Goal: Task Accomplishment & Management: Use online tool/utility

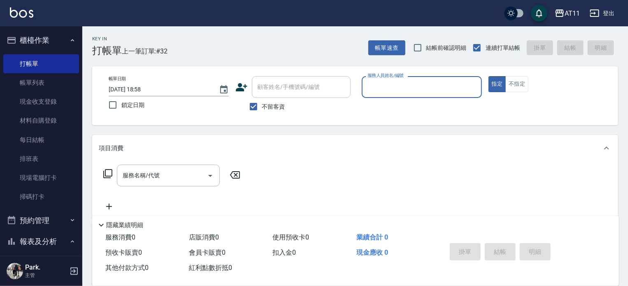
scroll to position [165, 0]
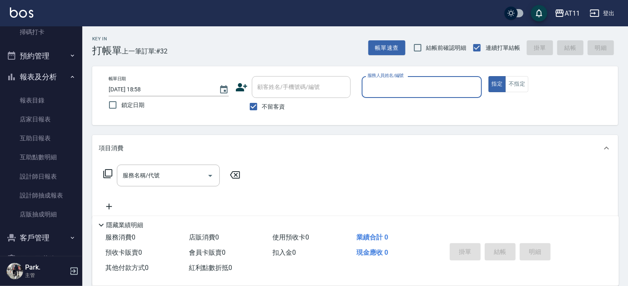
click at [453, 93] on input "服務人員姓名/編號" at bounding box center [422, 87] width 113 height 14
type input "Alisa-S"
type button "true"
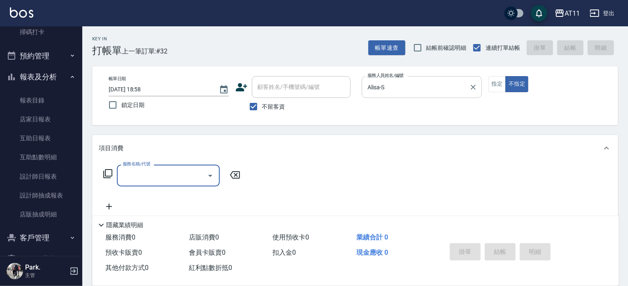
type input "6"
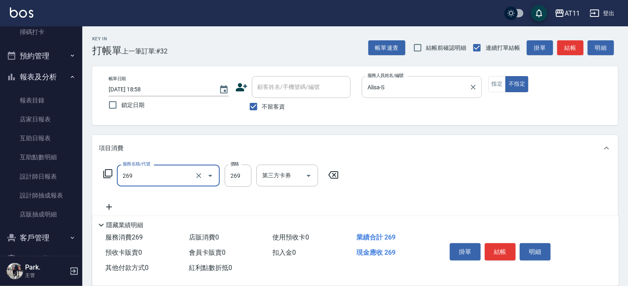
type input "一般洗剪(269)"
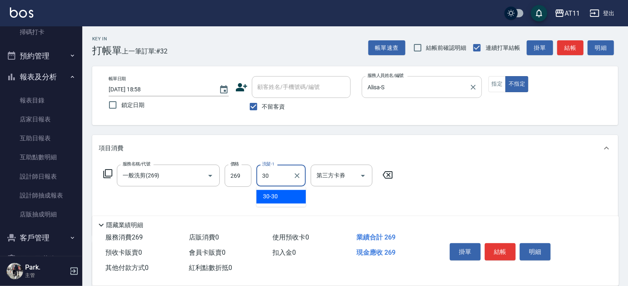
type input "30-30"
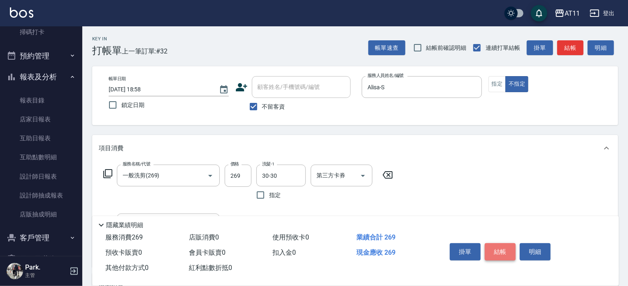
click at [509, 251] on button "結帳" at bounding box center [500, 251] width 31 height 17
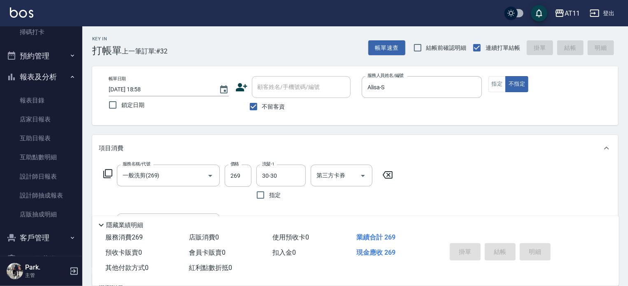
type input "2025/09/07 20:21"
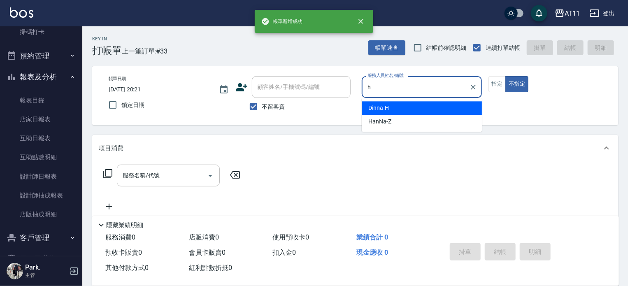
type input "Dinna-H"
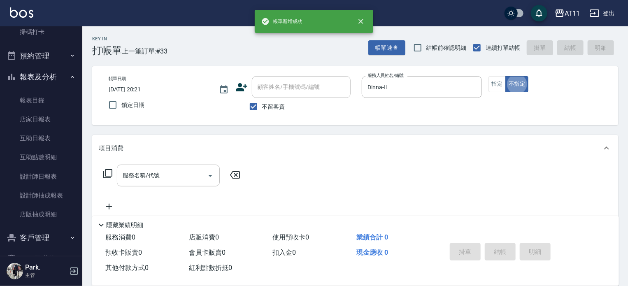
type button "false"
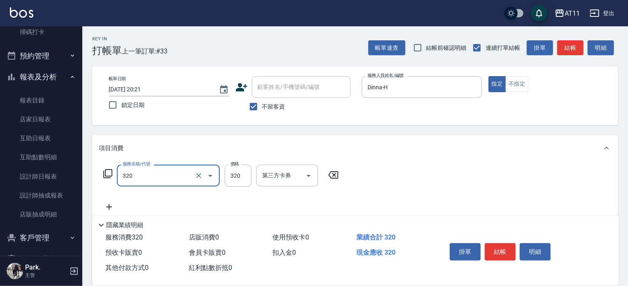
type input "洗剪(320)"
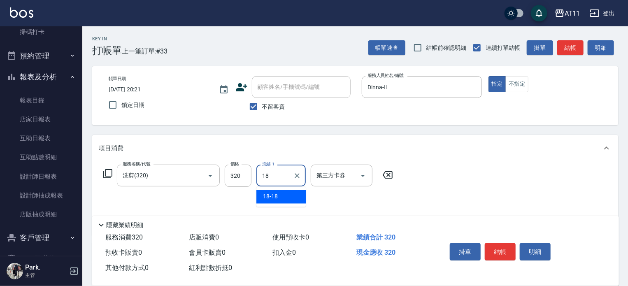
type input "18-18"
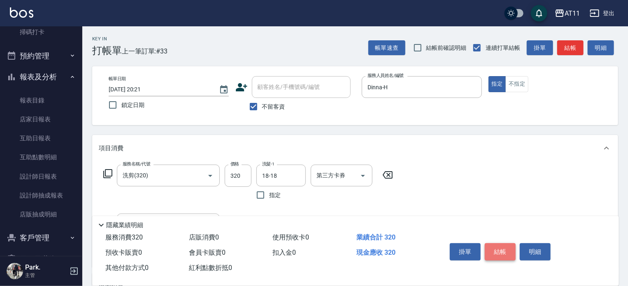
click at [506, 245] on button "結帳" at bounding box center [500, 251] width 31 height 17
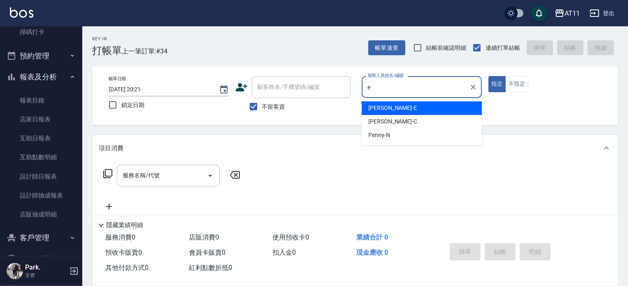
type input "EVA-E"
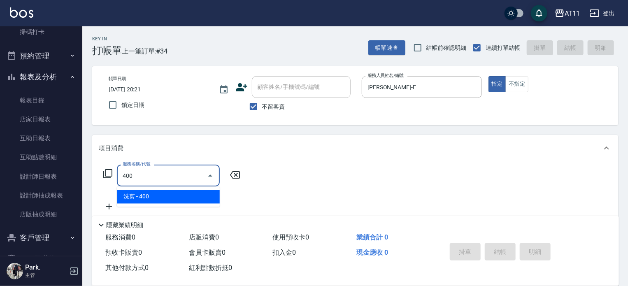
type input "洗剪(400)"
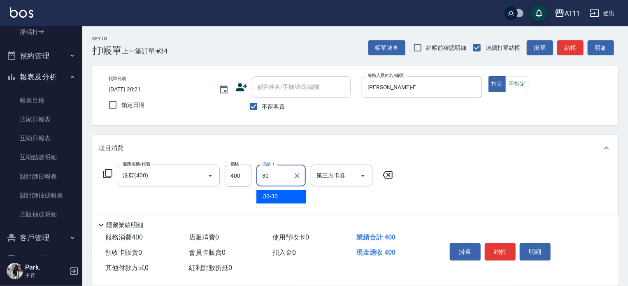
type input "30-30"
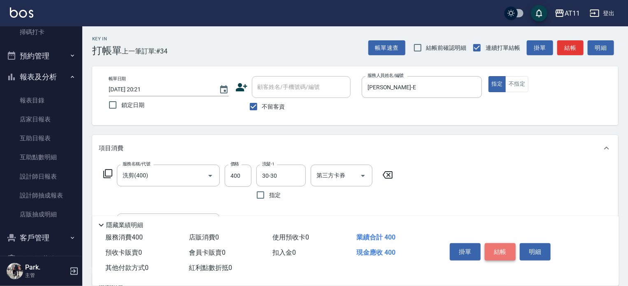
click at [507, 252] on button "結帳" at bounding box center [500, 251] width 31 height 17
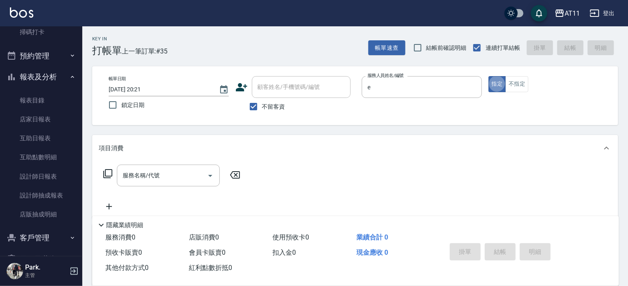
type input "EVA-E"
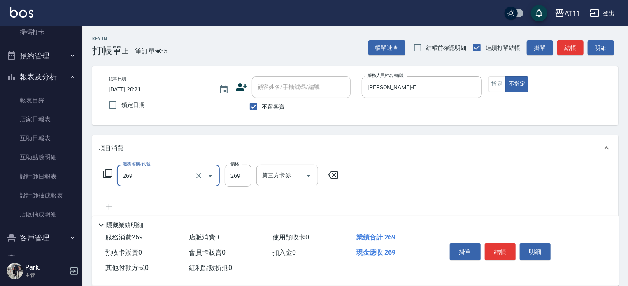
type input "一般洗剪(269)"
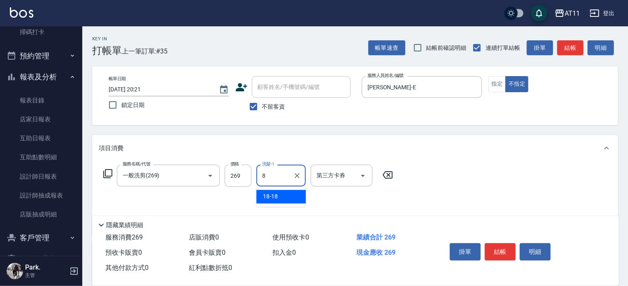
type input "18-18"
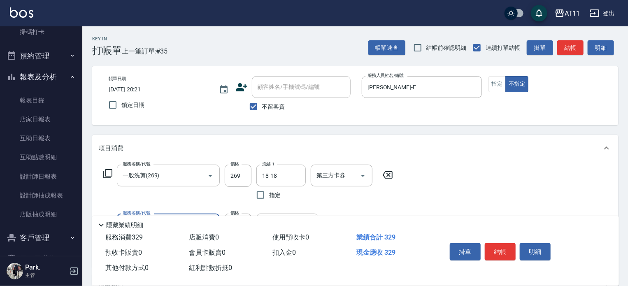
type input "精油(60)"
type input "18-18"
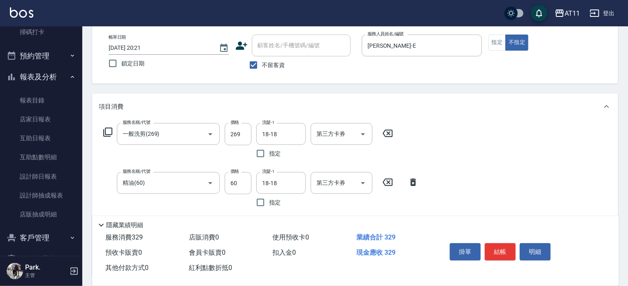
scroll to position [0, 0]
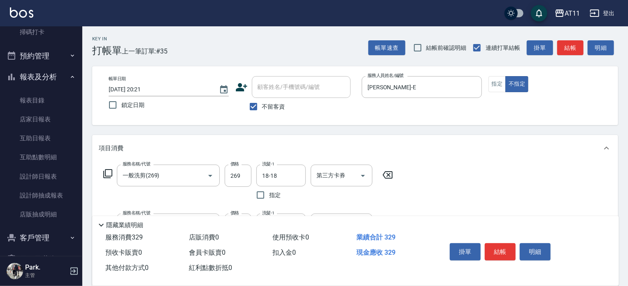
drag, startPoint x: 506, startPoint y: 252, endPoint x: 497, endPoint y: 247, distance: 10.7
click at [504, 252] on button "結帳" at bounding box center [500, 251] width 31 height 17
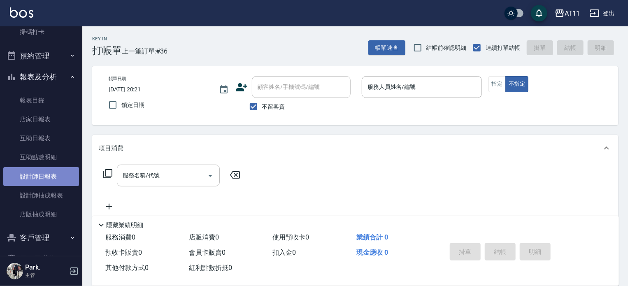
click at [53, 174] on link "設計師日報表" at bounding box center [41, 176] width 76 height 19
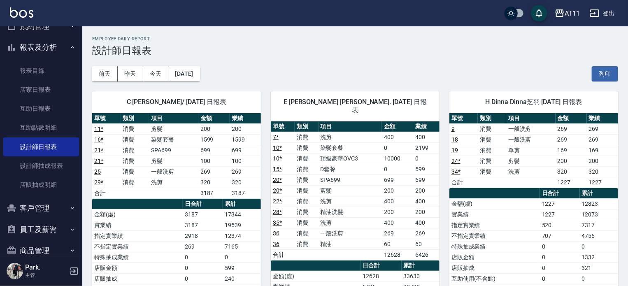
scroll to position [231, 0]
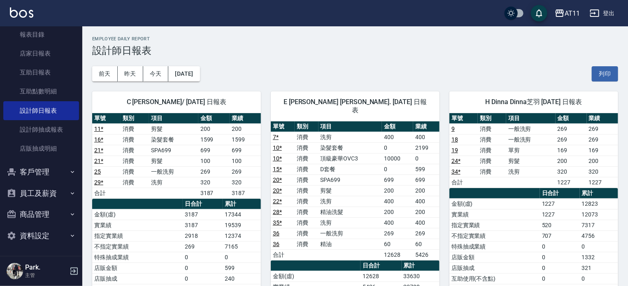
click at [53, 172] on button "客戶管理" at bounding box center [41, 171] width 76 height 21
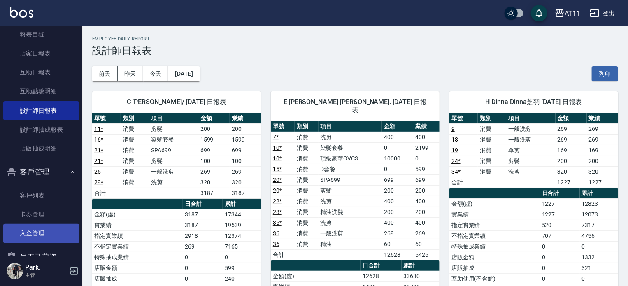
click at [53, 231] on link "入金管理" at bounding box center [41, 233] width 76 height 19
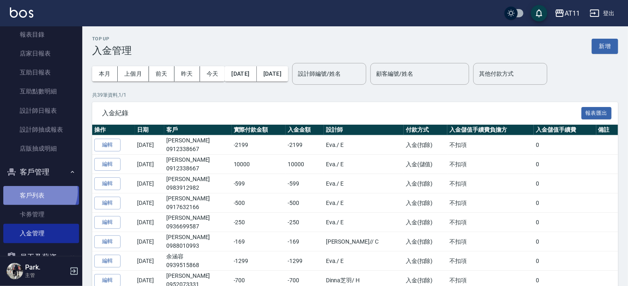
click at [37, 191] on link "客戶列表" at bounding box center [41, 195] width 76 height 19
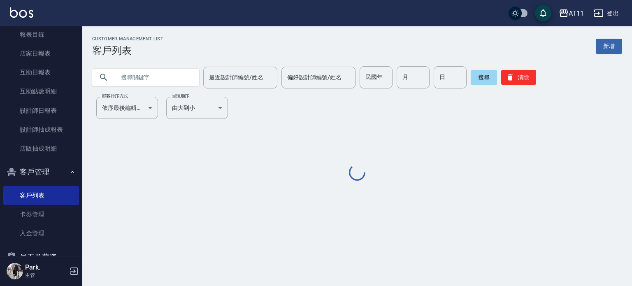
click at [145, 75] on input "text" at bounding box center [153, 77] width 77 height 22
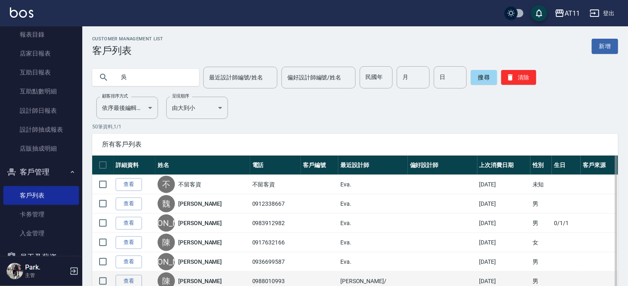
type input "吳"
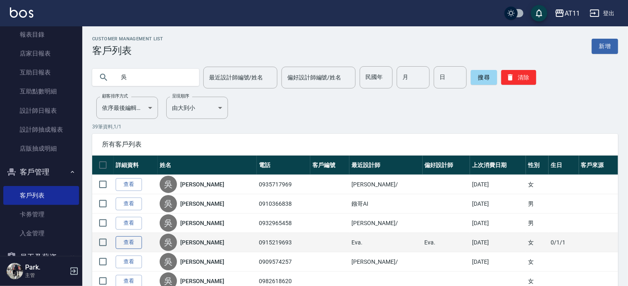
click at [127, 241] on link "查看" at bounding box center [129, 242] width 26 height 13
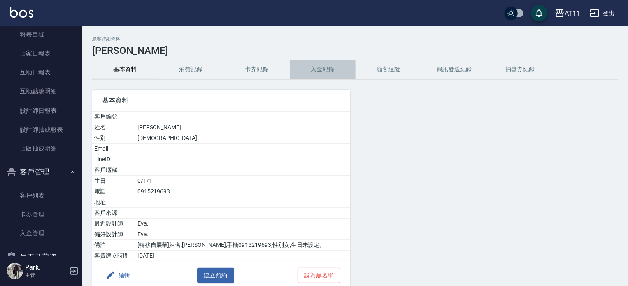
click at [326, 69] on button "入金紀錄" at bounding box center [323, 70] width 66 height 20
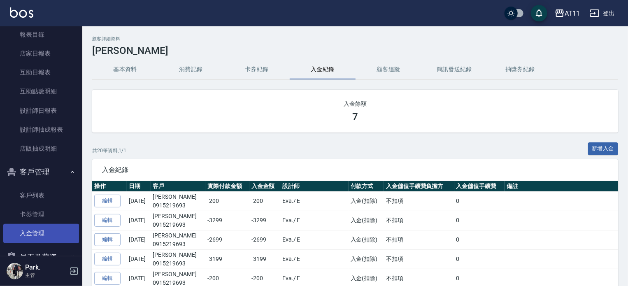
click at [39, 225] on link "入金管理" at bounding box center [41, 233] width 76 height 19
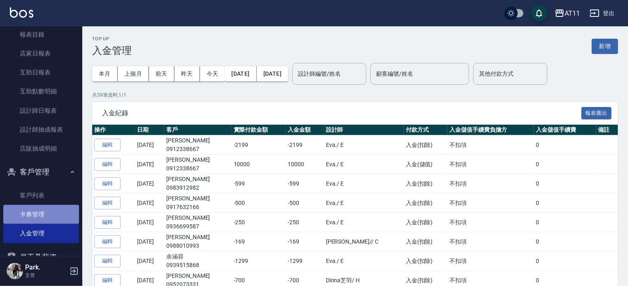
click at [41, 215] on link "卡券管理" at bounding box center [41, 214] width 76 height 19
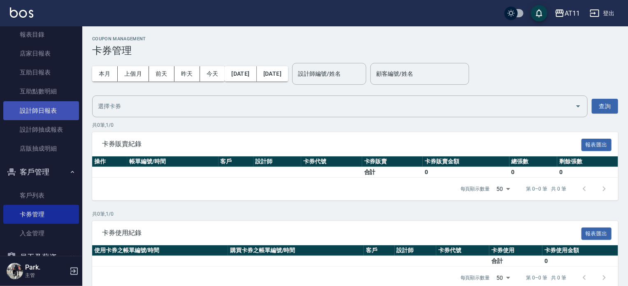
click at [40, 105] on link "設計師日報表" at bounding box center [41, 110] width 76 height 19
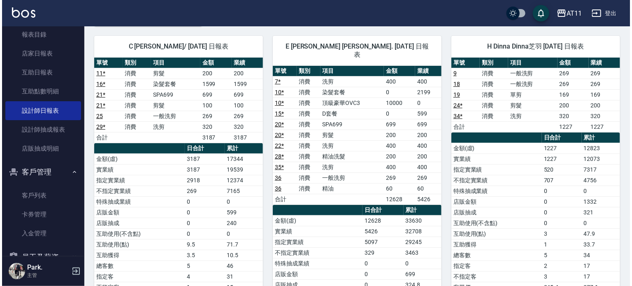
scroll to position [41, 0]
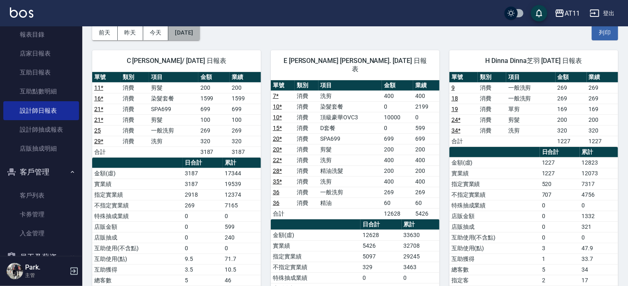
click at [186, 35] on button "[DATE]" at bounding box center [183, 32] width 31 height 15
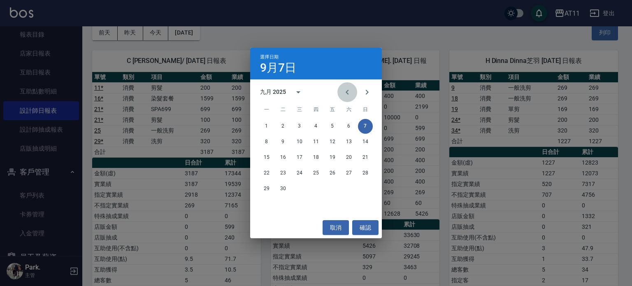
click at [346, 90] on icon "Previous month" at bounding box center [348, 92] width 10 height 10
click at [333, 142] on button "8" at bounding box center [332, 142] width 15 height 15
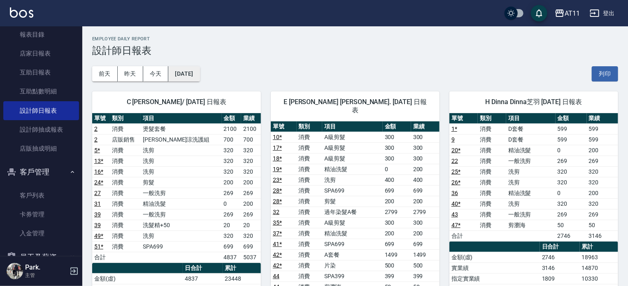
click at [200, 75] on button "[DATE]" at bounding box center [183, 73] width 31 height 15
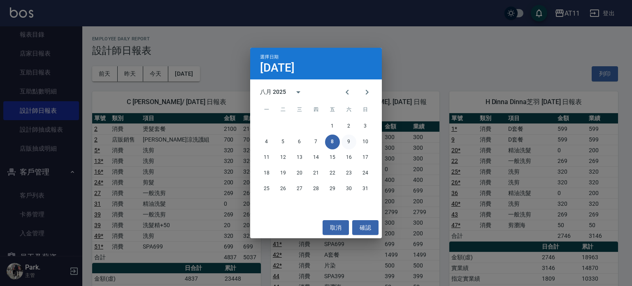
click at [351, 141] on button "9" at bounding box center [349, 142] width 15 height 15
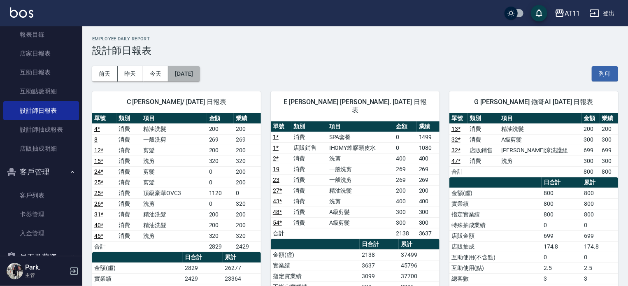
click at [200, 76] on button "[DATE]" at bounding box center [183, 73] width 31 height 15
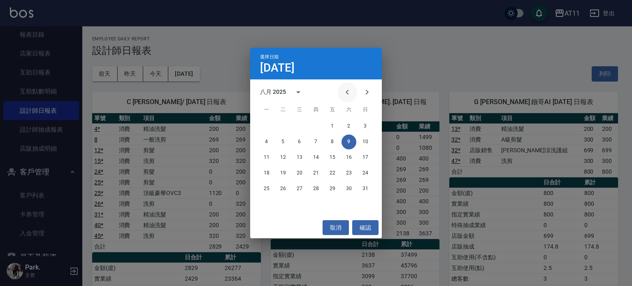
click at [350, 91] on icon "Previous month" at bounding box center [348, 92] width 10 height 10
click at [298, 141] on button "9" at bounding box center [299, 142] width 15 height 15
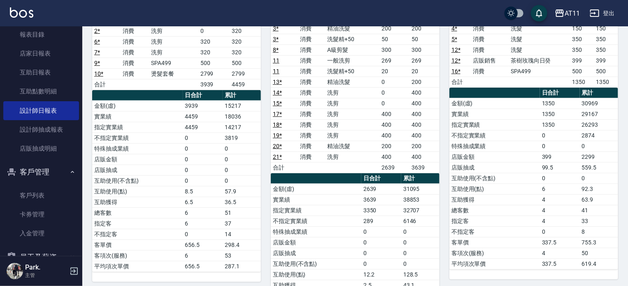
scroll to position [124, 0]
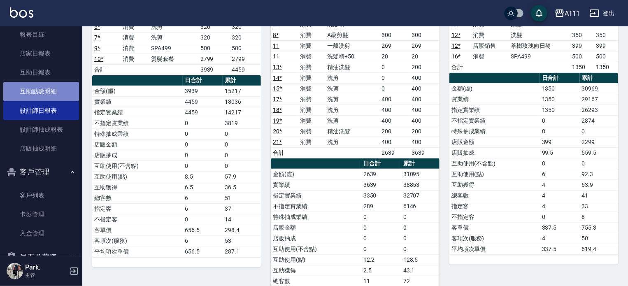
click at [51, 86] on link "互助點數明細" at bounding box center [41, 91] width 76 height 19
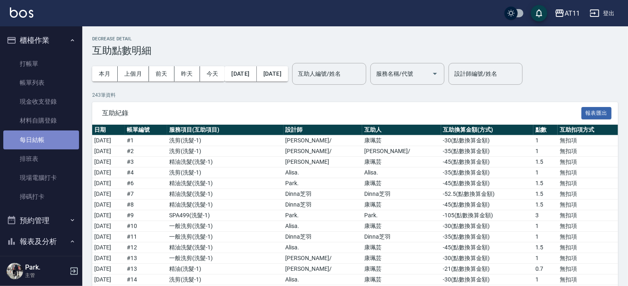
click at [48, 134] on link "每日結帳" at bounding box center [41, 140] width 76 height 19
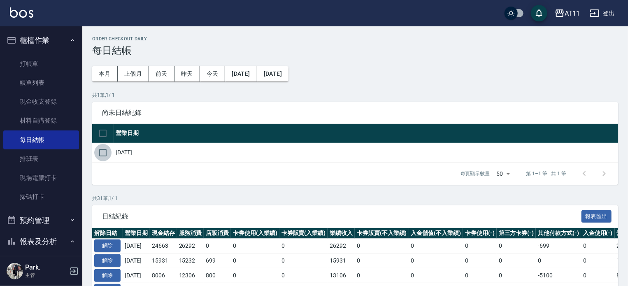
click at [104, 152] on input "checkbox" at bounding box center [102, 152] width 17 height 17
checkbox input "true"
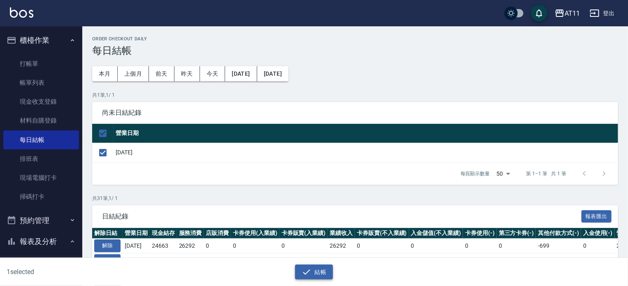
click at [319, 272] on button "結帳" at bounding box center [314, 272] width 38 height 15
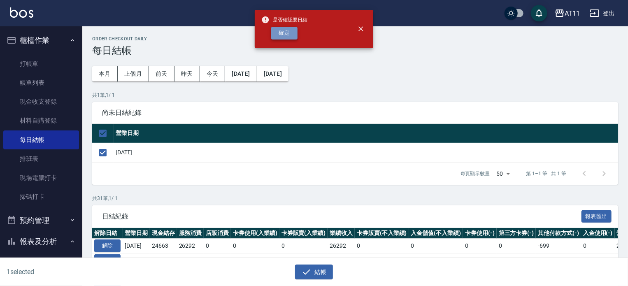
click at [279, 28] on button "確定" at bounding box center [284, 33] width 26 height 13
checkbox input "false"
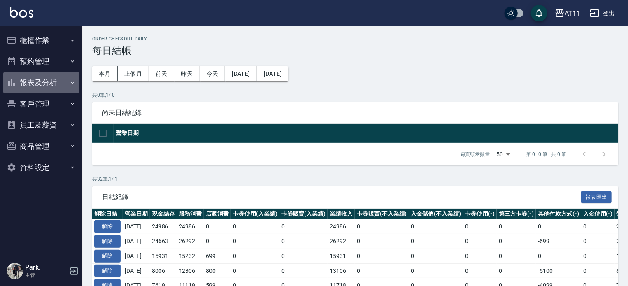
click at [75, 83] on icon "button" at bounding box center [72, 82] width 7 height 7
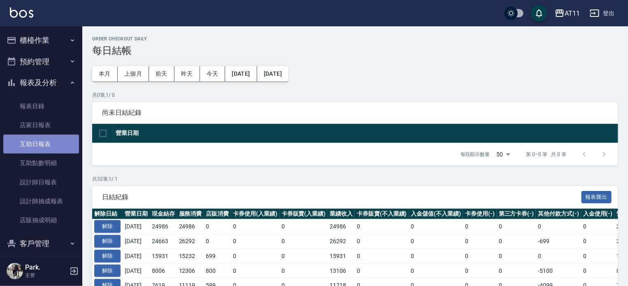
click at [47, 146] on link "互助日報表" at bounding box center [41, 144] width 76 height 19
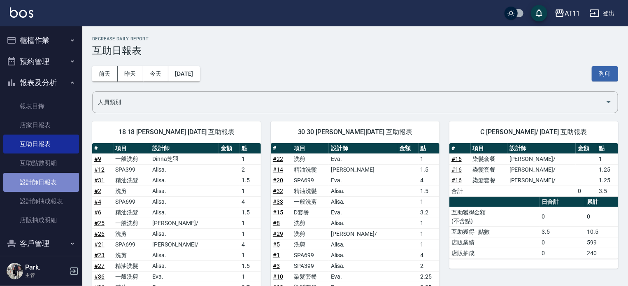
click at [44, 182] on link "設計師日報表" at bounding box center [41, 182] width 76 height 19
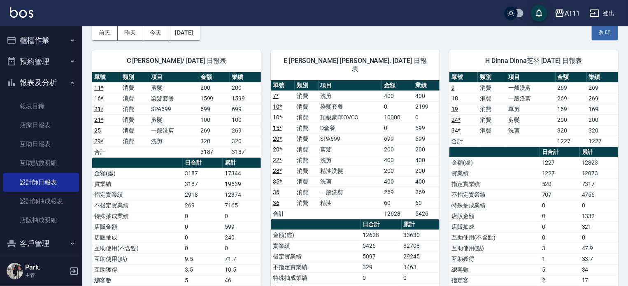
scroll to position [41, 0]
click at [48, 147] on link "互助日報表" at bounding box center [41, 144] width 76 height 19
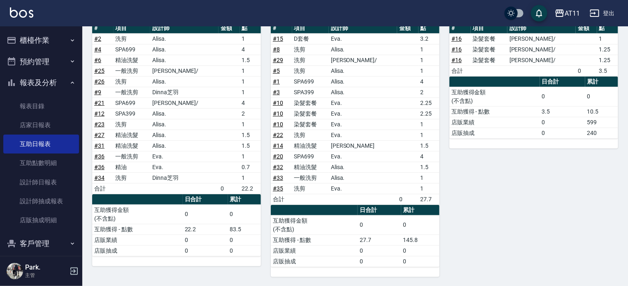
scroll to position [49, 0]
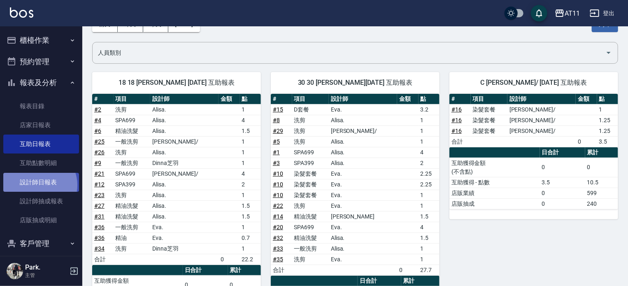
click at [39, 185] on link "設計師日報表" at bounding box center [41, 182] width 76 height 19
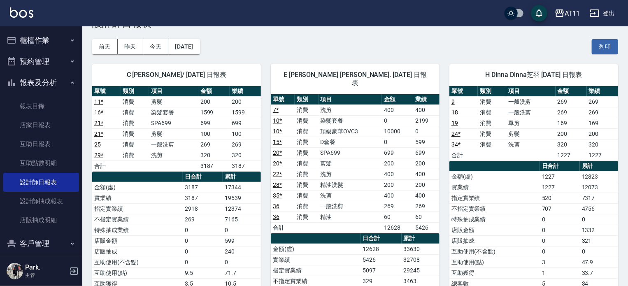
scroll to position [41, 0]
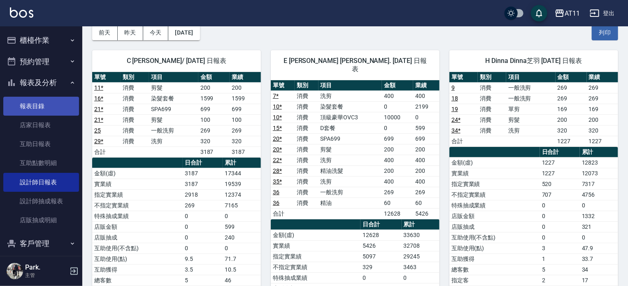
click at [26, 104] on link "報表目錄" at bounding box center [41, 106] width 76 height 19
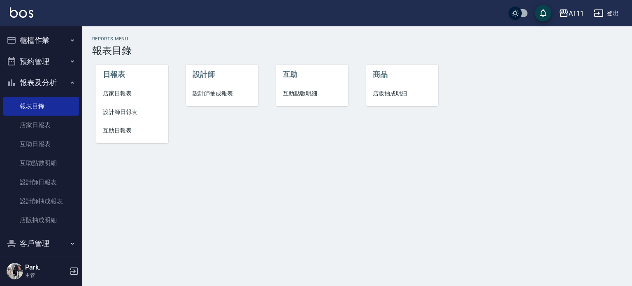
click at [31, 39] on button "櫃檯作業" at bounding box center [41, 40] width 76 height 21
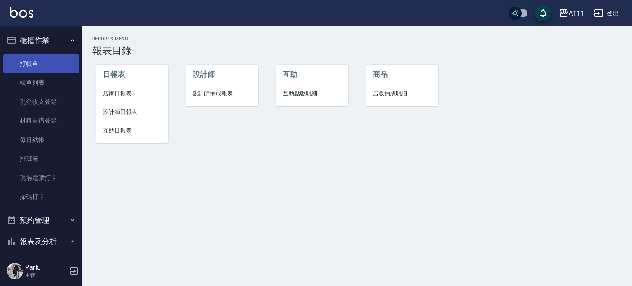
click at [33, 64] on link "打帳單" at bounding box center [41, 63] width 76 height 19
